Goal: Find specific page/section

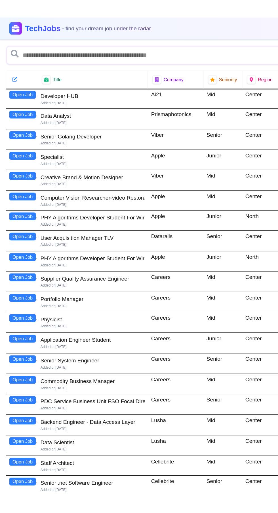
scroll to position [663, 0]
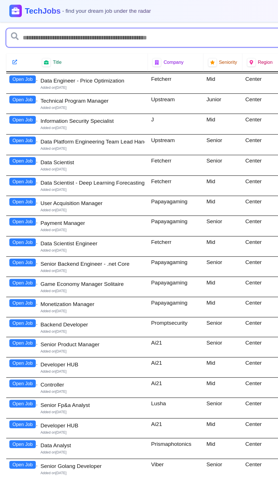
click at [36, 25] on input "text" at bounding box center [120, 28] width 230 height 14
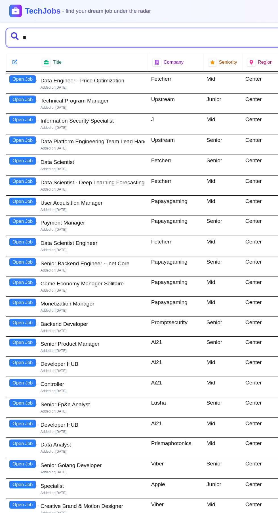
type input "**"
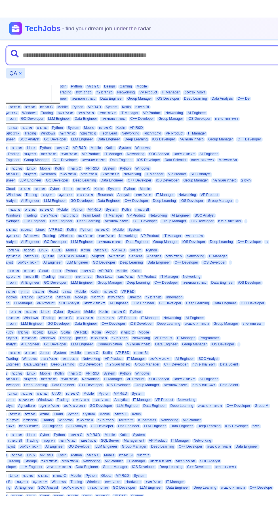
scroll to position [1127, 230]
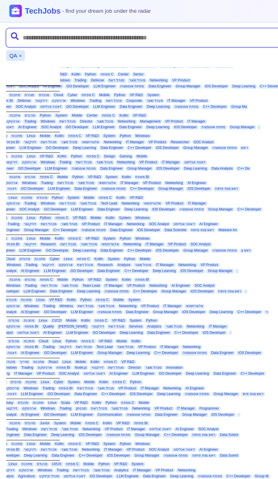
click at [62, 26] on input "text" at bounding box center [121, 28] width 233 height 14
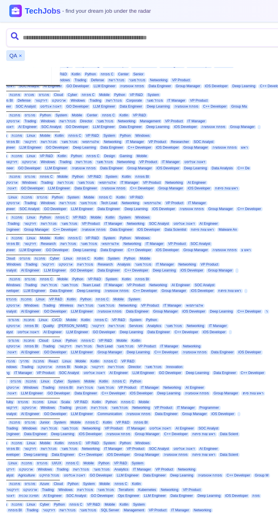
click at [14, 40] on button "×" at bounding box center [15, 41] width 2 height 6
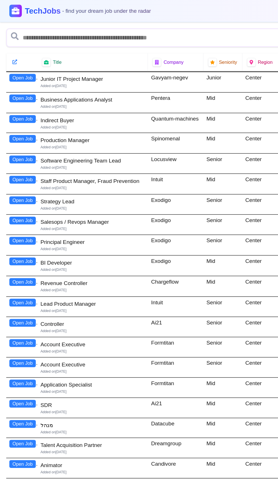
click at [14, 40] on div at bounding box center [16, 45] width 23 height 13
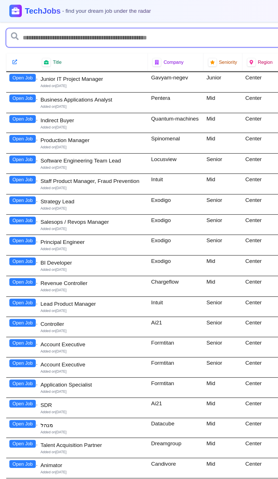
click at [33, 25] on input "text" at bounding box center [120, 28] width 230 height 14
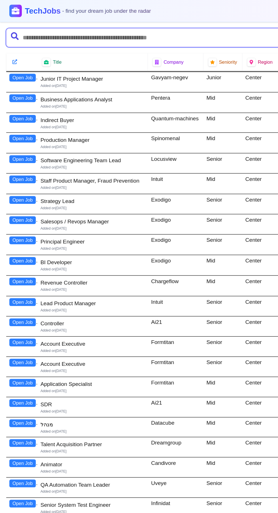
click at [37, 25] on input "text" at bounding box center [120, 28] width 230 height 14
type input "**********"
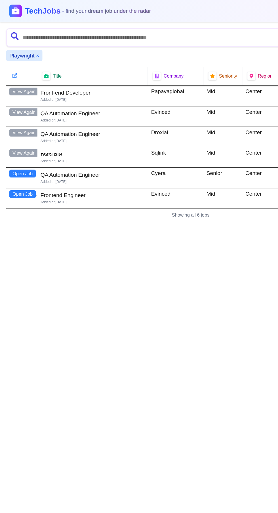
click at [16, 125] on button "Open Job" at bounding box center [16, 127] width 19 height 6
